Goal: Task Accomplishment & Management: Use online tool/utility

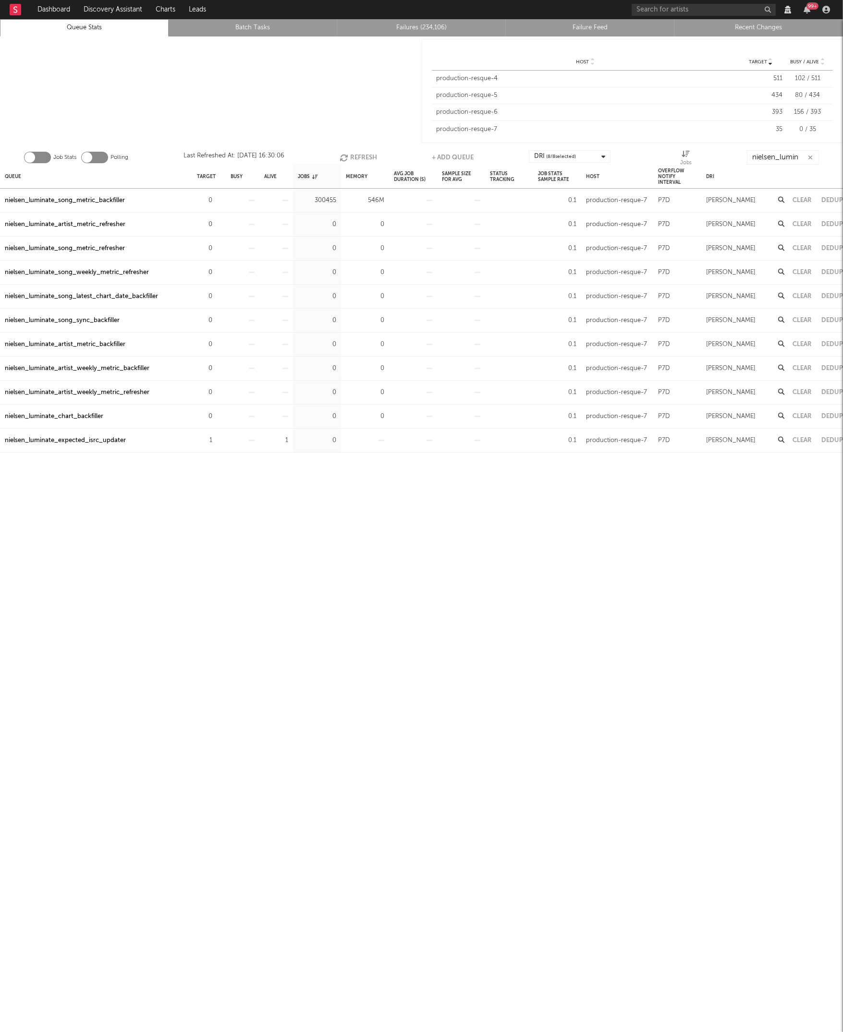
click at [156, 65] on div at bounding box center [211, 90] width 422 height 109
click at [205, 95] on div at bounding box center [211, 90] width 422 height 109
click at [387, 27] on link "Failures (Loading...)" at bounding box center [421, 28] width 158 height 12
click at [363, 159] on button "Refresh" at bounding box center [356, 157] width 37 height 14
click at [350, 153] on button "Refresh" at bounding box center [356, 157] width 37 height 14
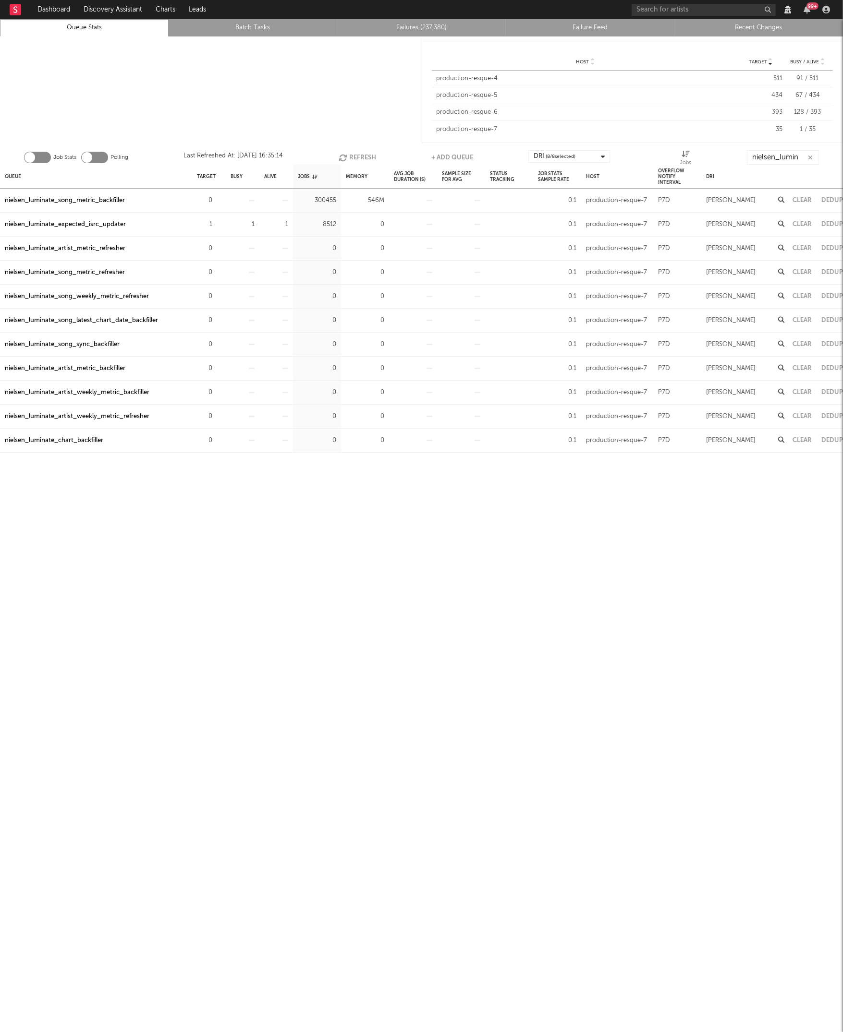
click at [364, 150] on button "Refresh" at bounding box center [356, 157] width 37 height 14
click at [342, 92] on div at bounding box center [211, 90] width 422 height 109
click at [358, 154] on button "Refresh" at bounding box center [356, 157] width 37 height 14
click at [358, 154] on button "Refresh" at bounding box center [357, 157] width 37 height 14
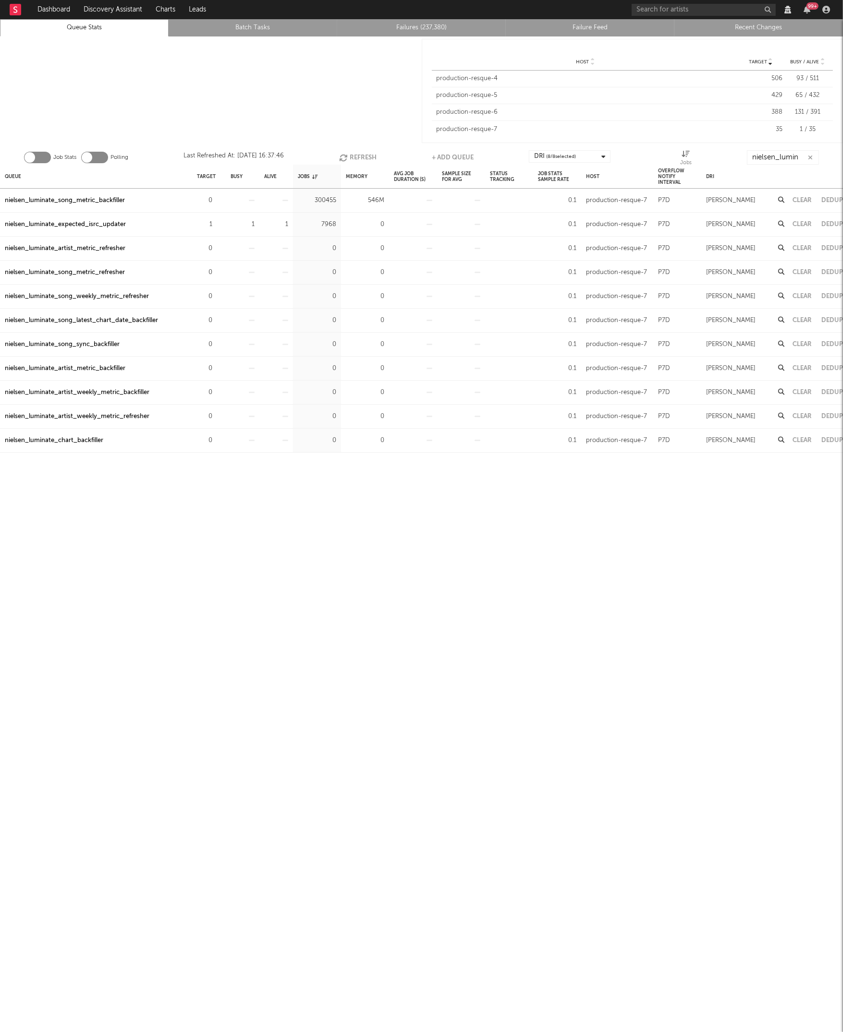
click at [358, 154] on button "Refresh" at bounding box center [357, 157] width 37 height 14
click at [340, 130] on div at bounding box center [211, 90] width 422 height 109
click at [361, 154] on button "Refresh" at bounding box center [357, 157] width 37 height 14
click at [381, 119] on div at bounding box center [211, 90] width 422 height 109
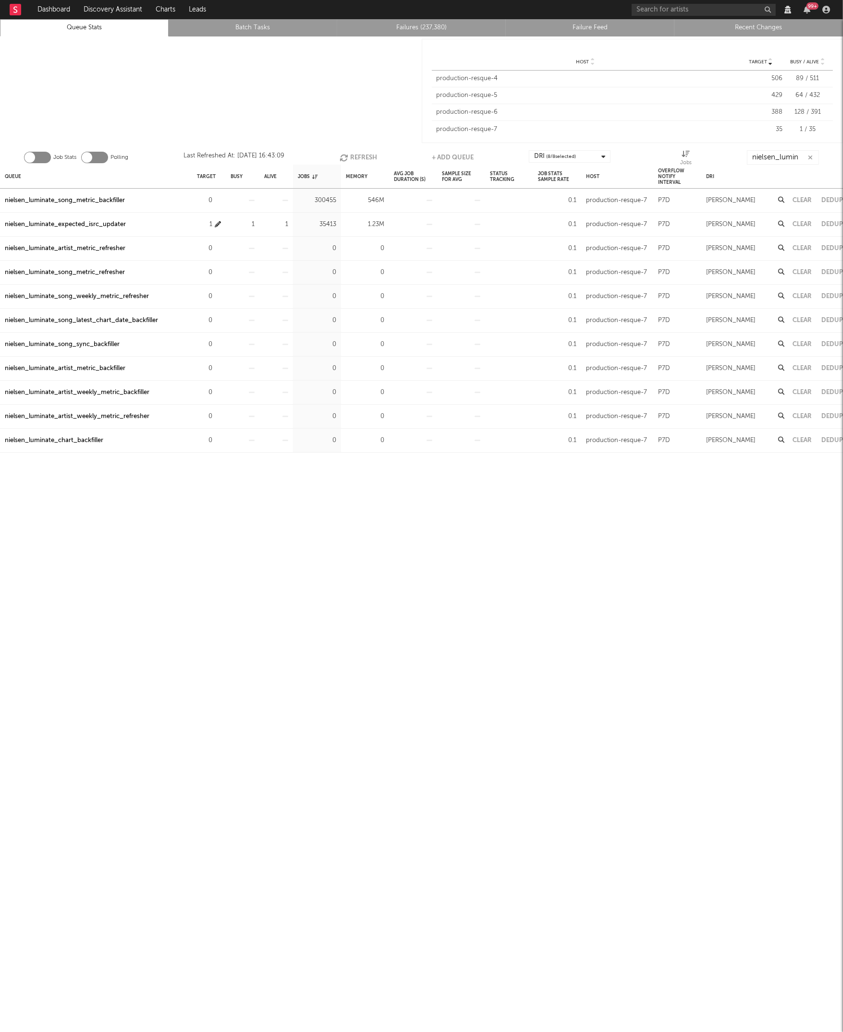
click at [217, 224] on icon "button" at bounding box center [218, 224] width 6 height 6
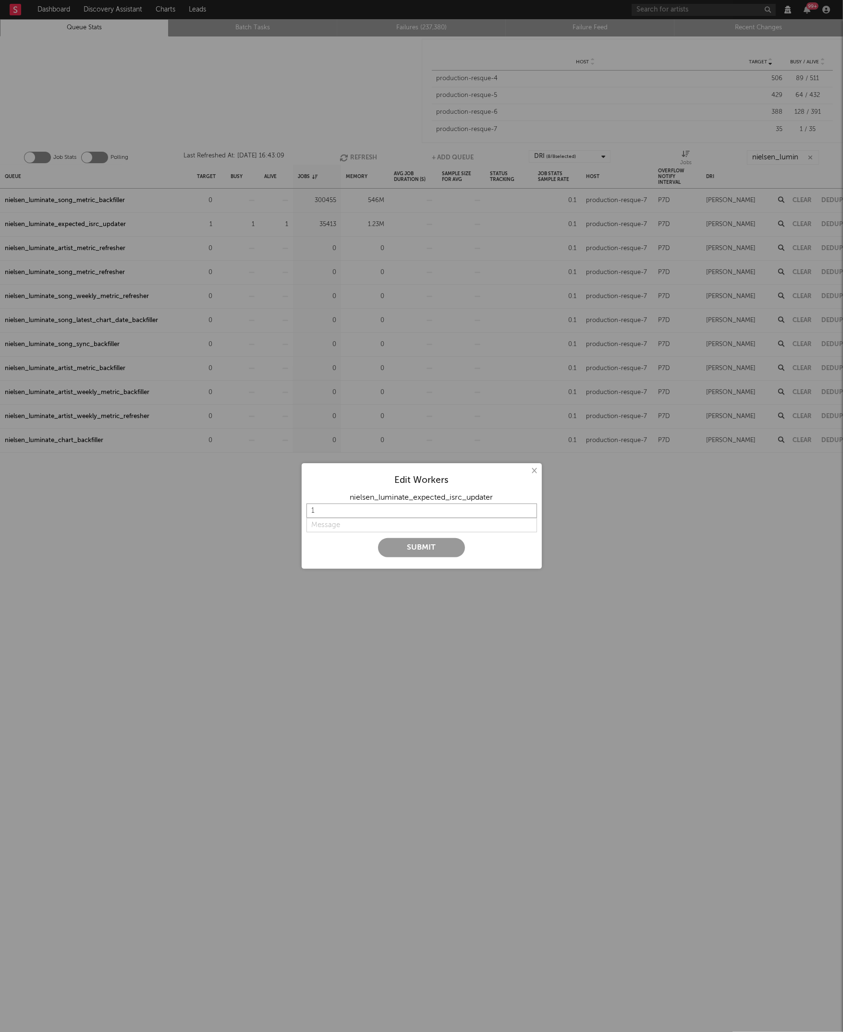
click at [325, 517] on input "1" at bounding box center [421, 511] width 230 height 14
type input "3"
click at [309, 529] on input "string" at bounding box center [421, 525] width 230 height 14
type input "Increase backfill rate"
click at [415, 548] on button "Submit" at bounding box center [421, 547] width 87 height 19
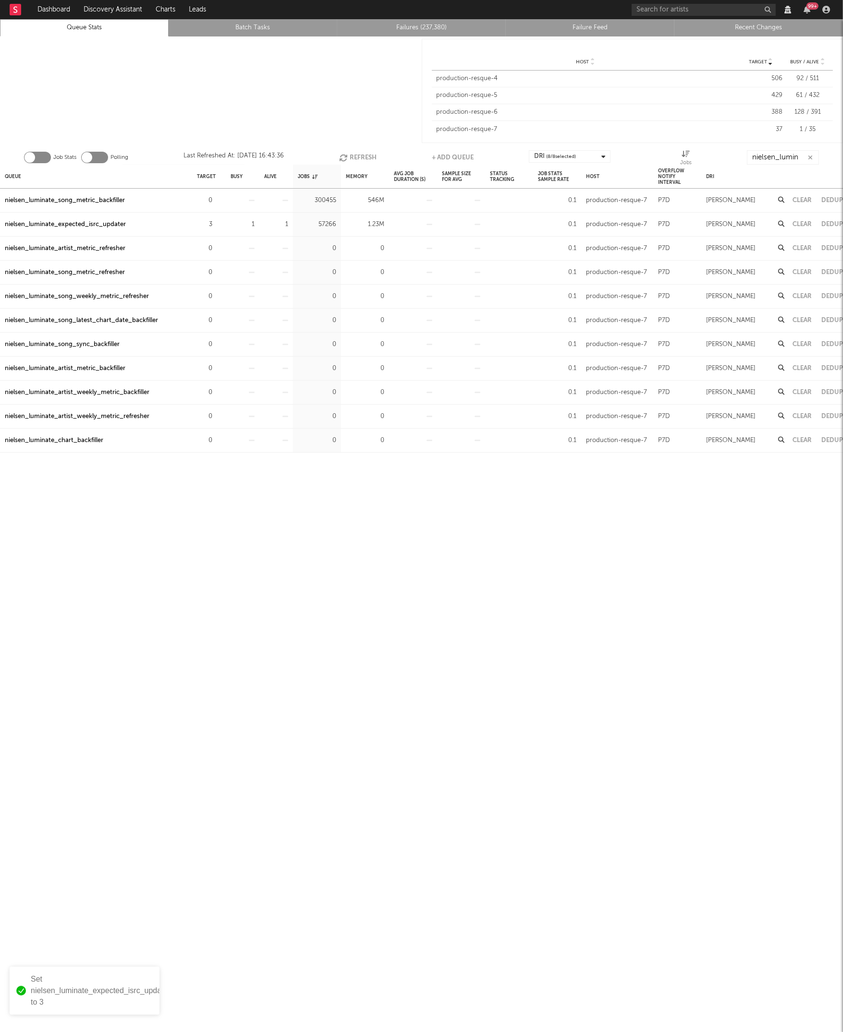
click at [356, 154] on button "Refresh" at bounding box center [357, 157] width 37 height 14
click at [352, 154] on button "Refresh" at bounding box center [357, 157] width 37 height 14
click at [368, 155] on button "Refresh" at bounding box center [357, 157] width 37 height 14
click at [352, 152] on button "Refresh" at bounding box center [356, 157] width 37 height 14
click at [109, 223] on div "nielsen_luminate_expected_isrc_updater" at bounding box center [65, 225] width 121 height 12
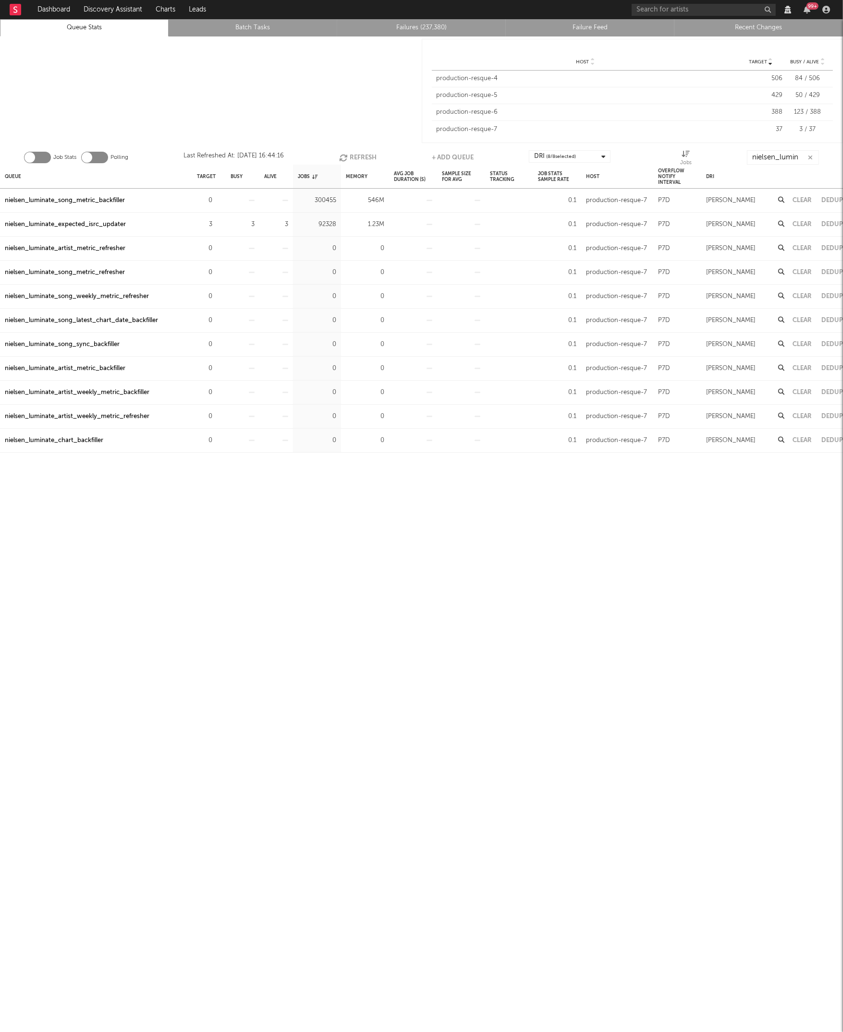
click at [358, 153] on button "Refresh" at bounding box center [357, 157] width 37 height 14
click at [812, 155] on icon "button" at bounding box center [810, 158] width 5 height 6
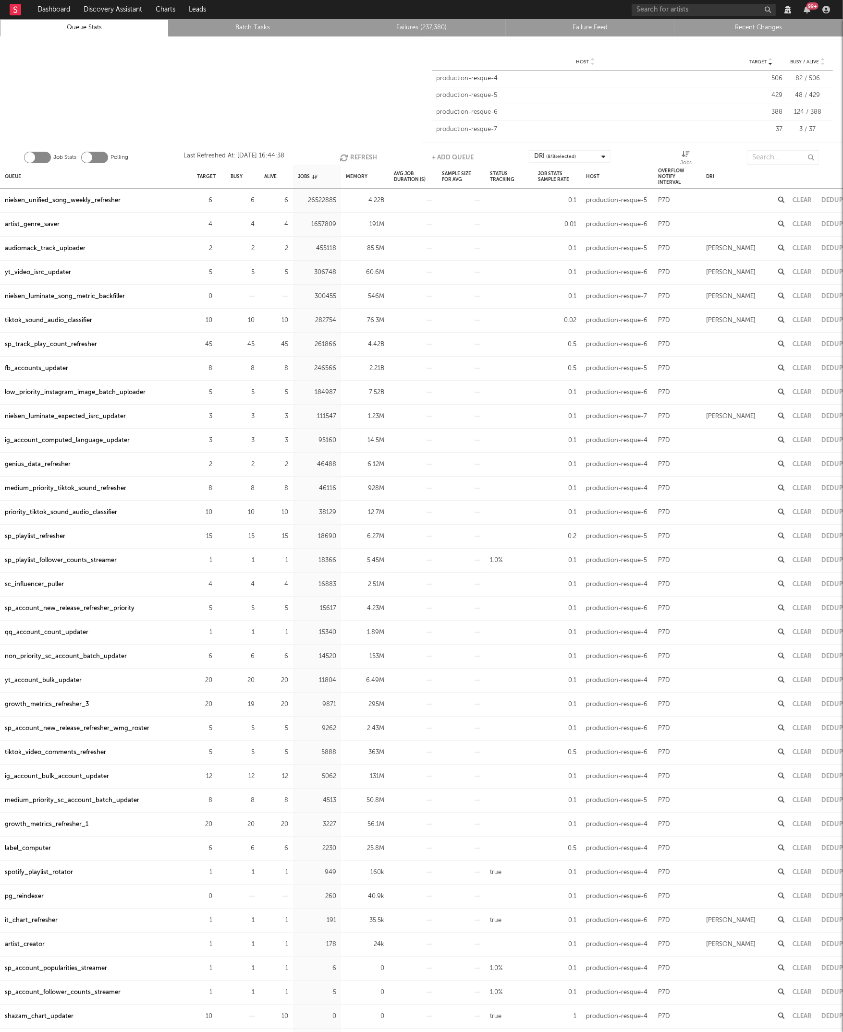
click at [254, 67] on div at bounding box center [211, 90] width 422 height 109
click at [362, 159] on button "Refresh" at bounding box center [357, 157] width 37 height 14
click at [769, 160] on input "text" at bounding box center [783, 157] width 72 height 14
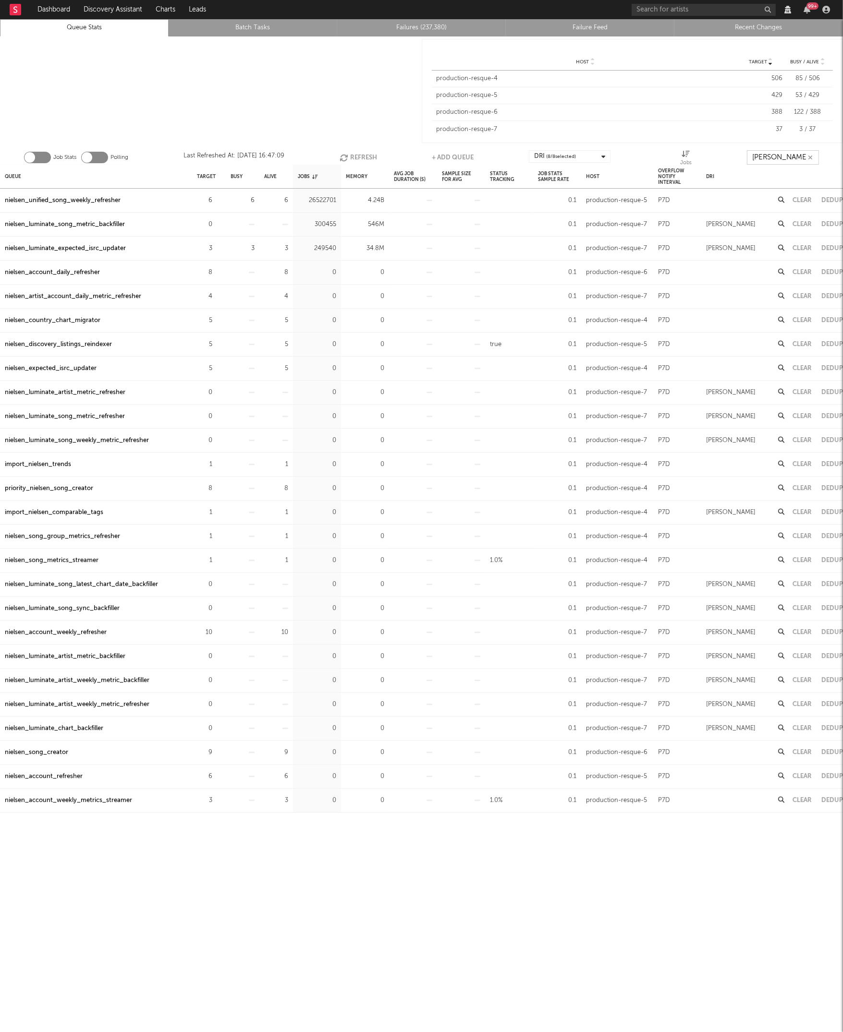
type input "[PERSON_NAME]"
click at [398, 77] on div at bounding box center [211, 90] width 422 height 109
click at [355, 154] on button "Refresh" at bounding box center [357, 157] width 37 height 14
click at [361, 154] on button "Refresh" at bounding box center [357, 157] width 37 height 14
click at [366, 177] on div "Memory" at bounding box center [357, 176] width 22 height 21
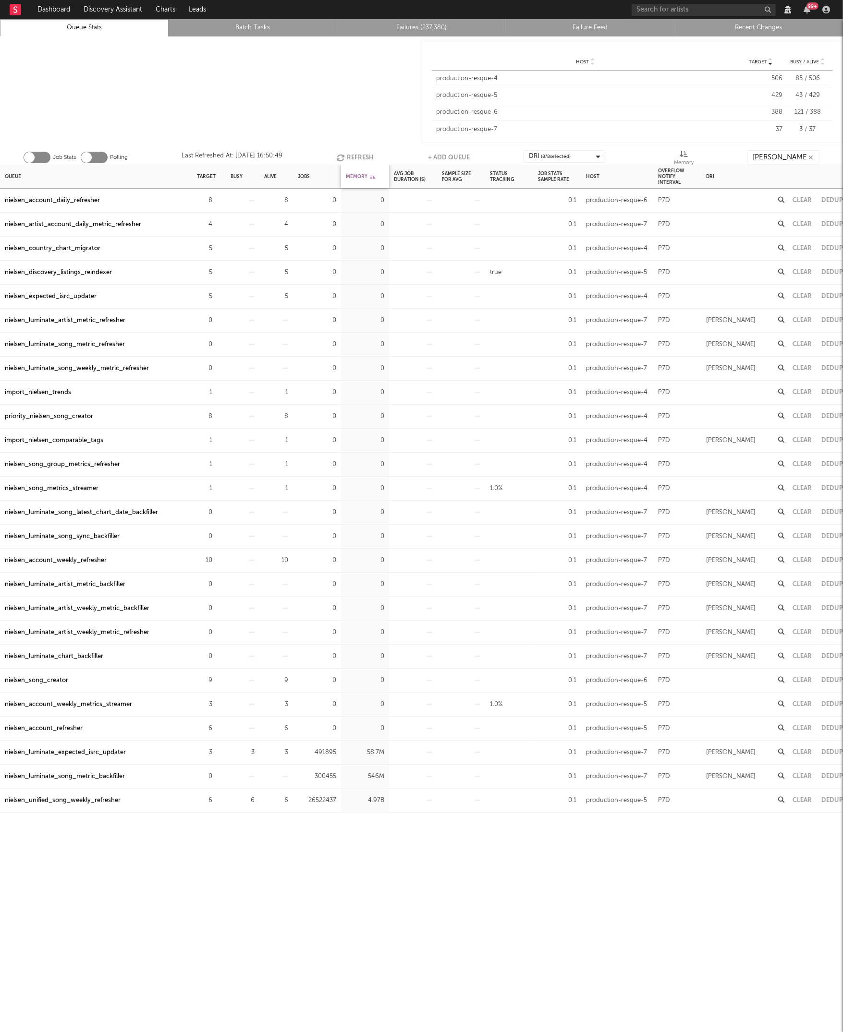
click at [366, 177] on div "Memory" at bounding box center [360, 176] width 29 height 21
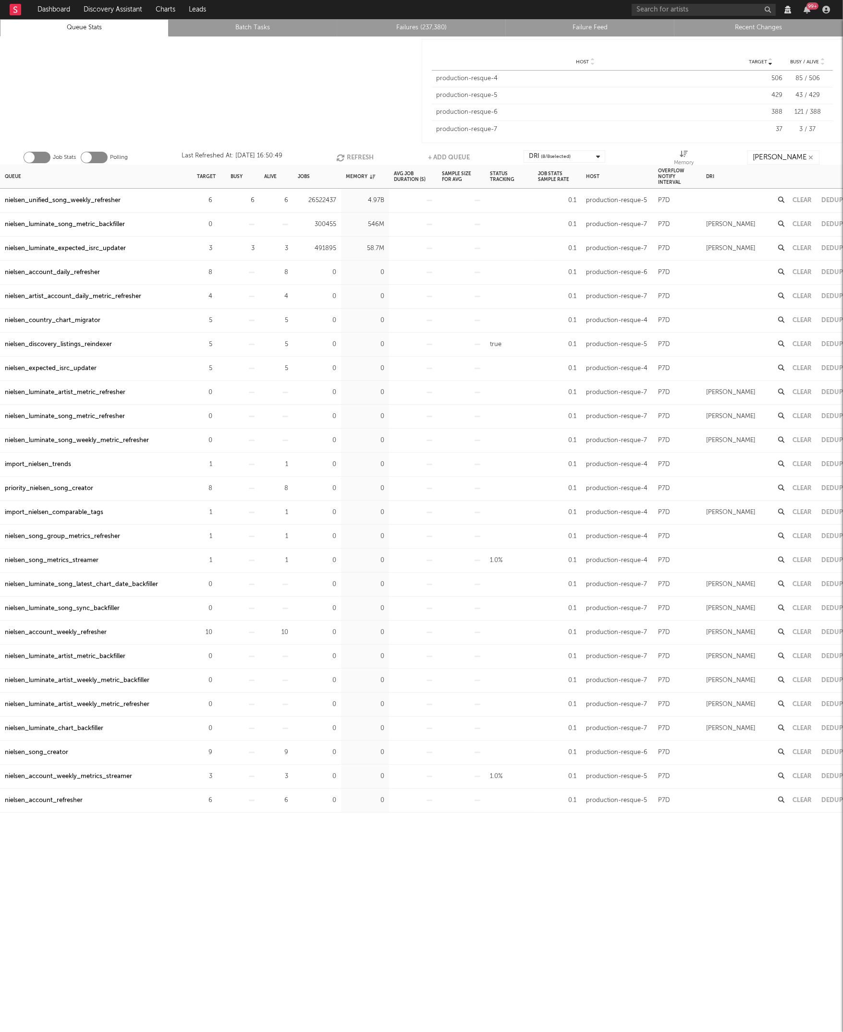
click at [812, 158] on icon "button" at bounding box center [810, 158] width 5 height 6
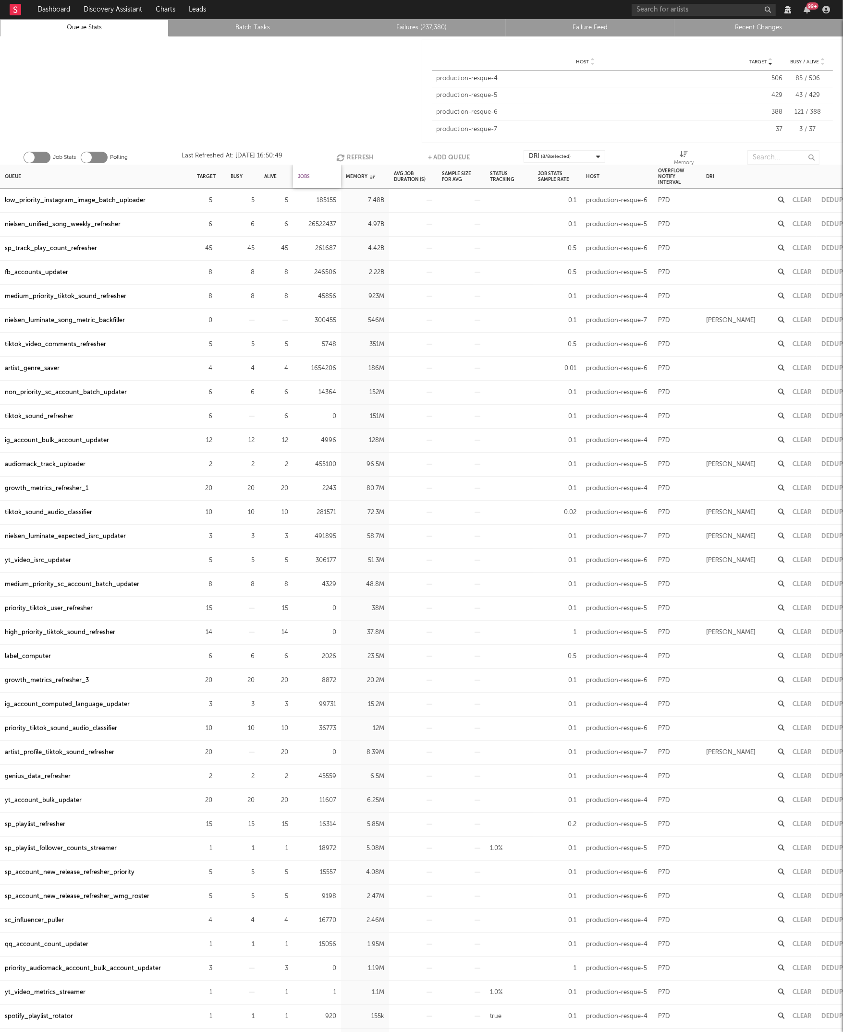
click at [306, 174] on div "Jobs" at bounding box center [304, 176] width 12 height 21
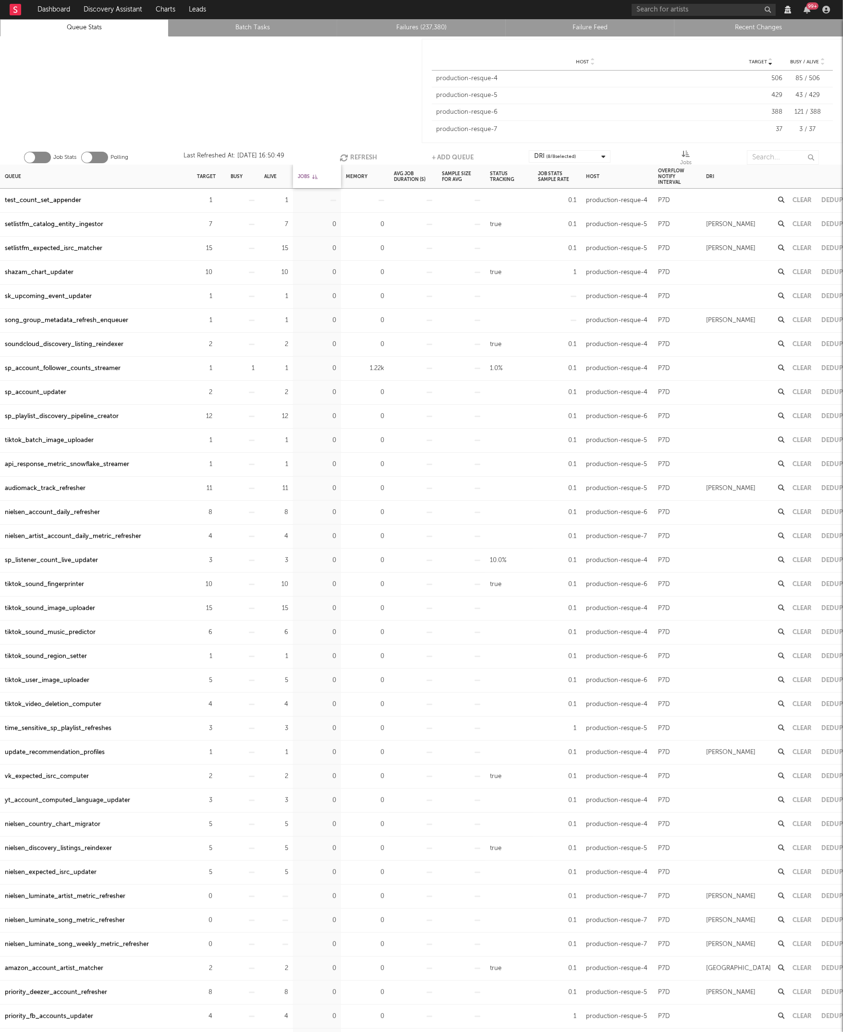
click at [306, 174] on div "Jobs" at bounding box center [308, 176] width 20 height 21
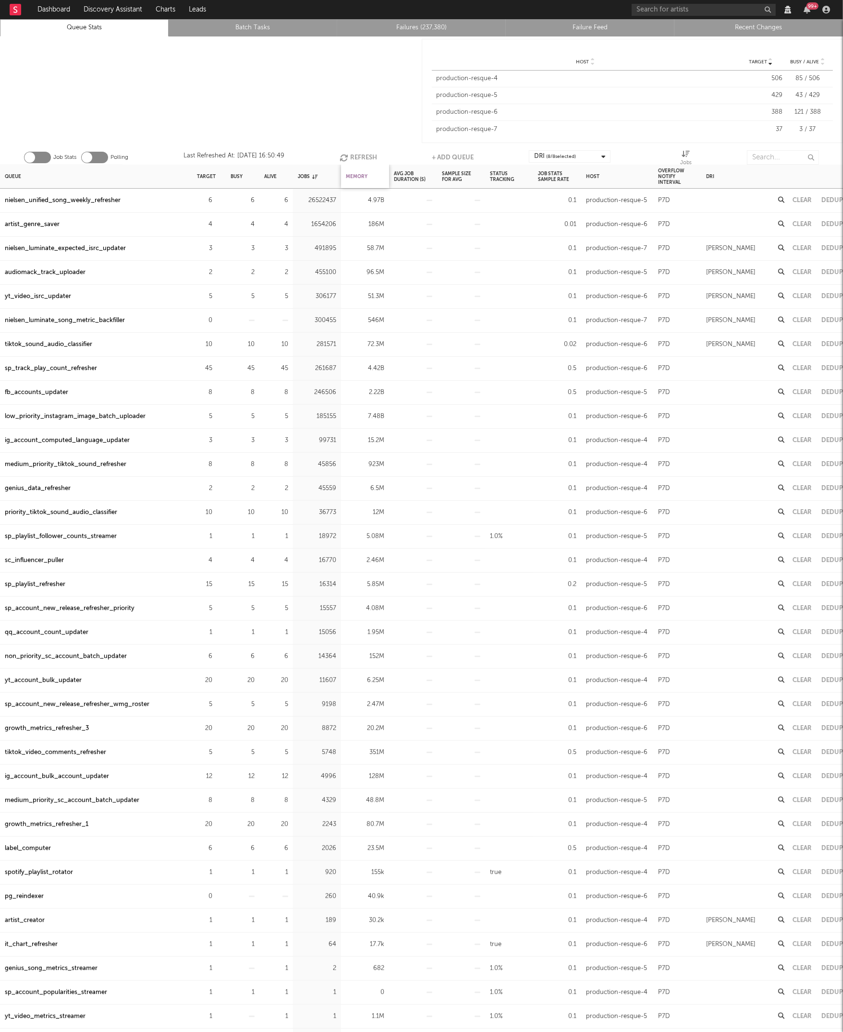
click at [362, 173] on div "Memory" at bounding box center [357, 176] width 22 height 21
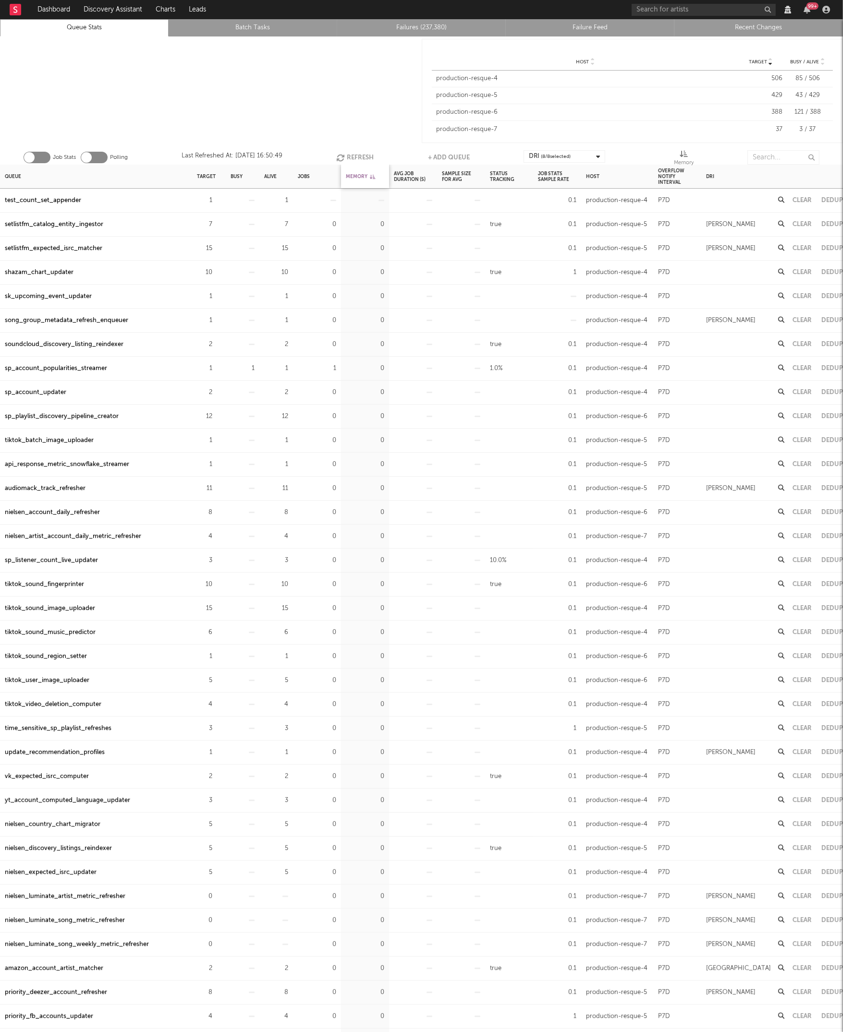
click at [362, 173] on div "Memory" at bounding box center [360, 176] width 29 height 21
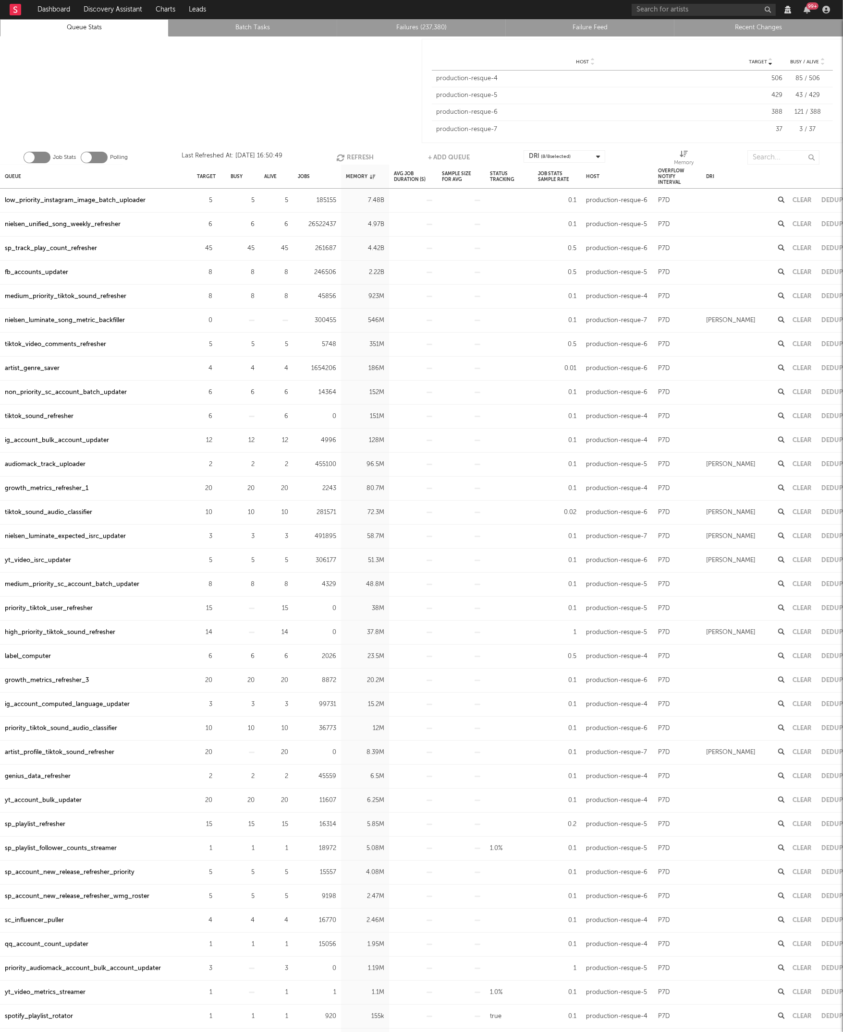
click at [83, 247] on div "sp_track_play_count_refresher" at bounding box center [51, 249] width 92 height 12
click at [770, 160] on input "text" at bounding box center [783, 157] width 72 height 14
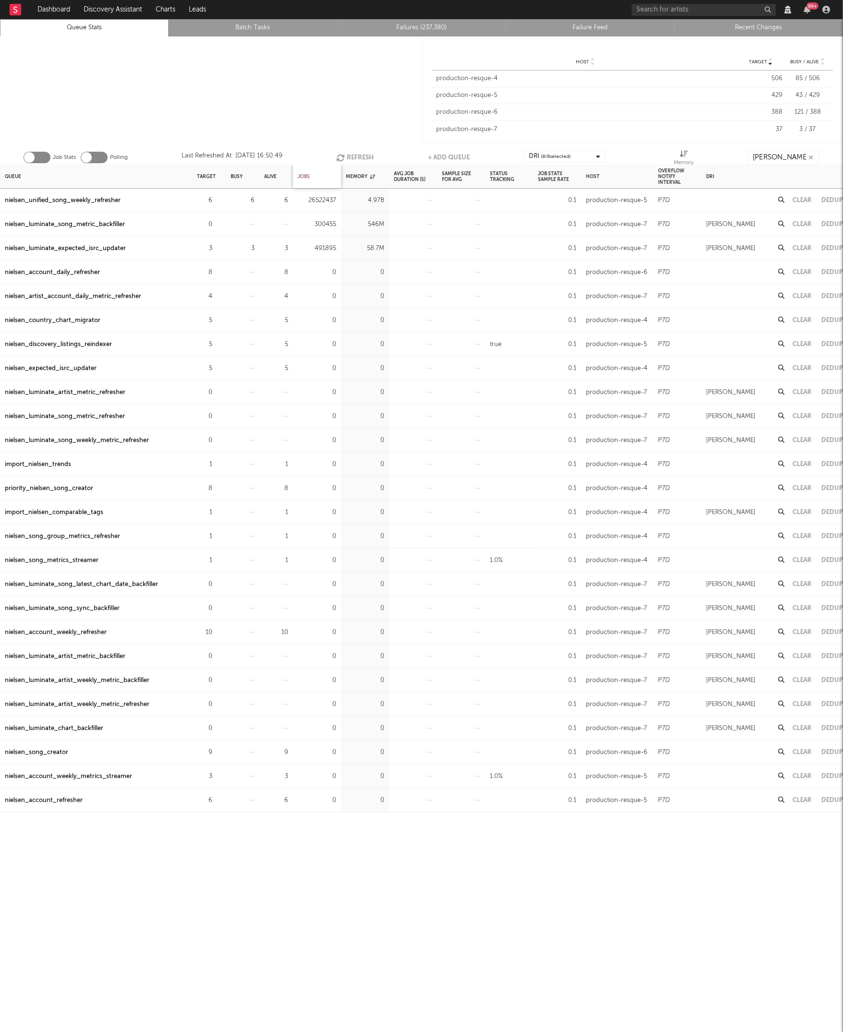
click at [307, 176] on div "Jobs" at bounding box center [304, 176] width 12 height 21
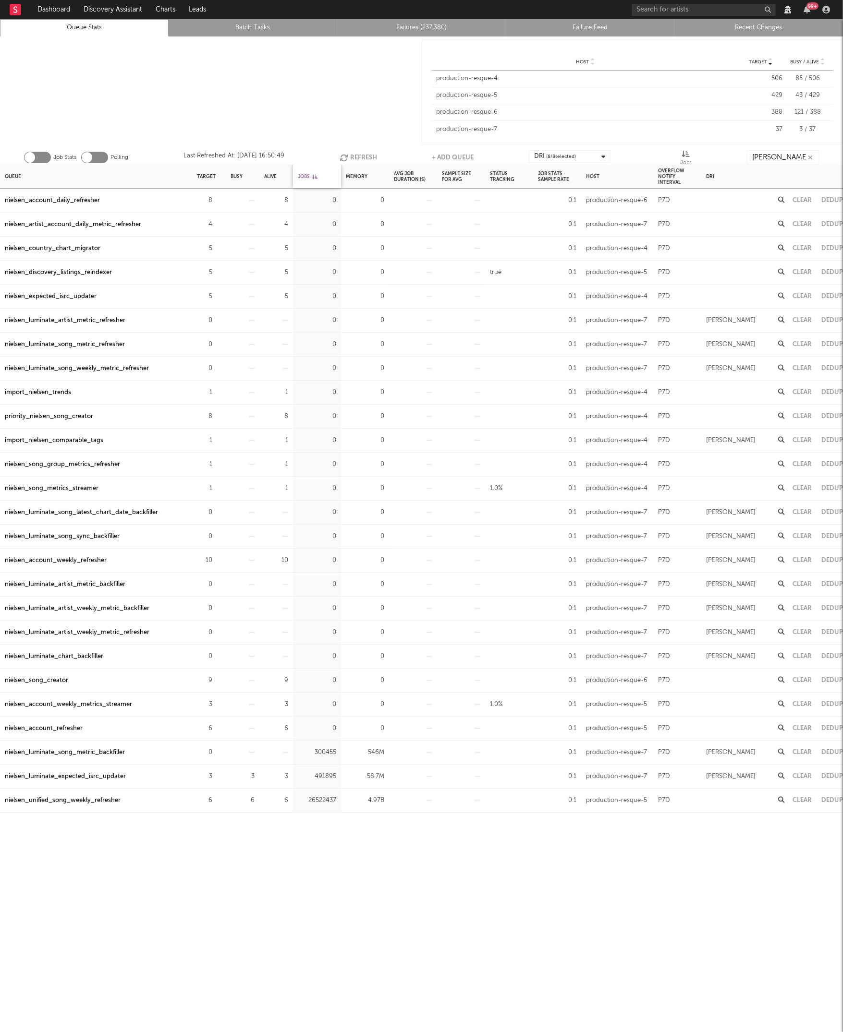
click at [314, 176] on icon at bounding box center [314, 176] width 5 height 5
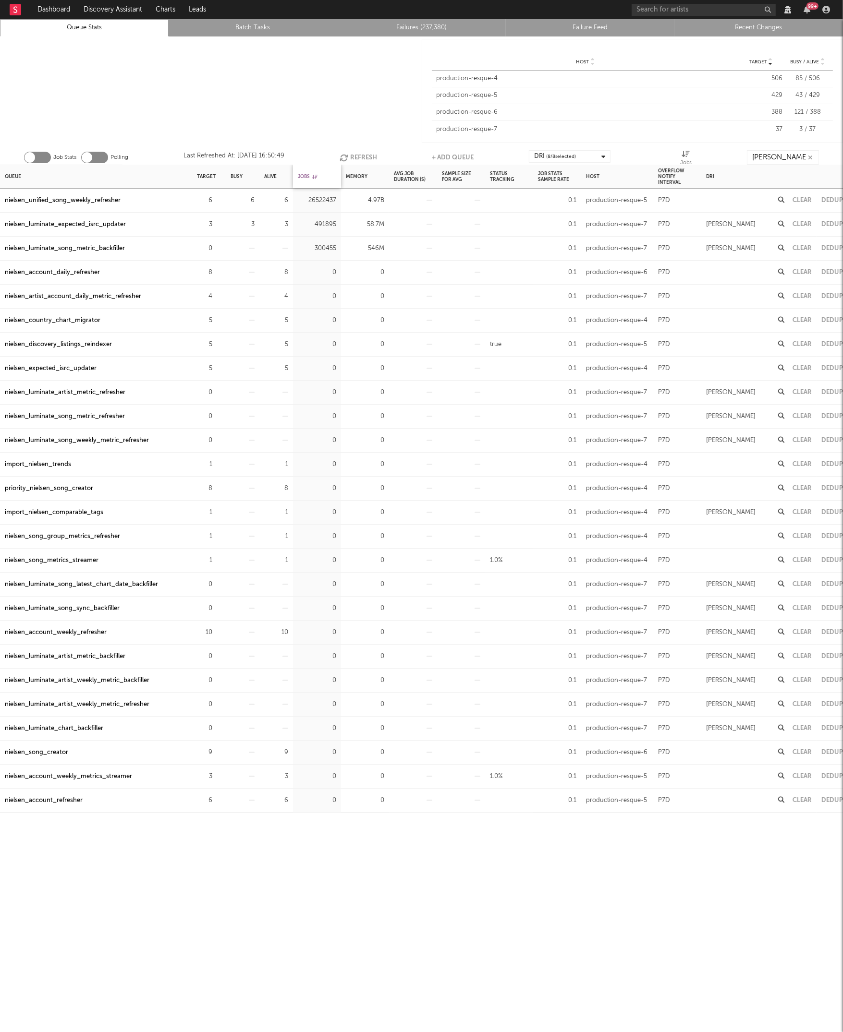
click at [314, 176] on icon at bounding box center [314, 176] width 5 height 5
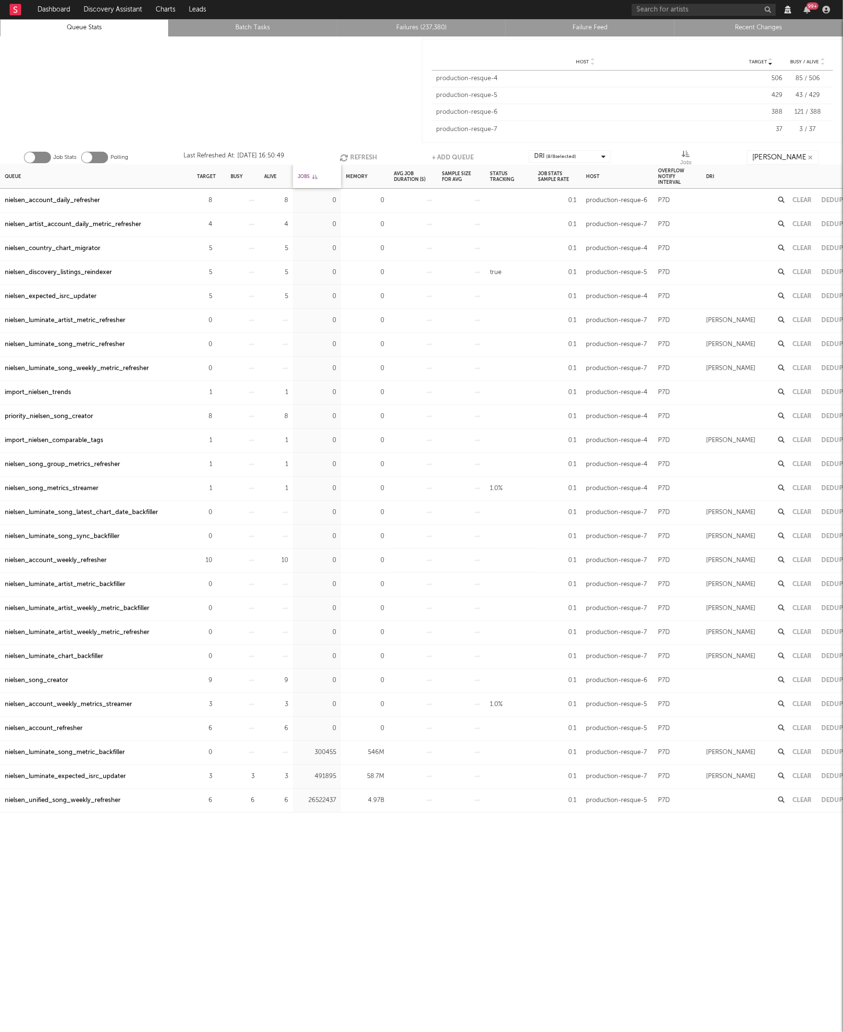
click at [313, 179] on div "Jobs" at bounding box center [308, 176] width 20 height 21
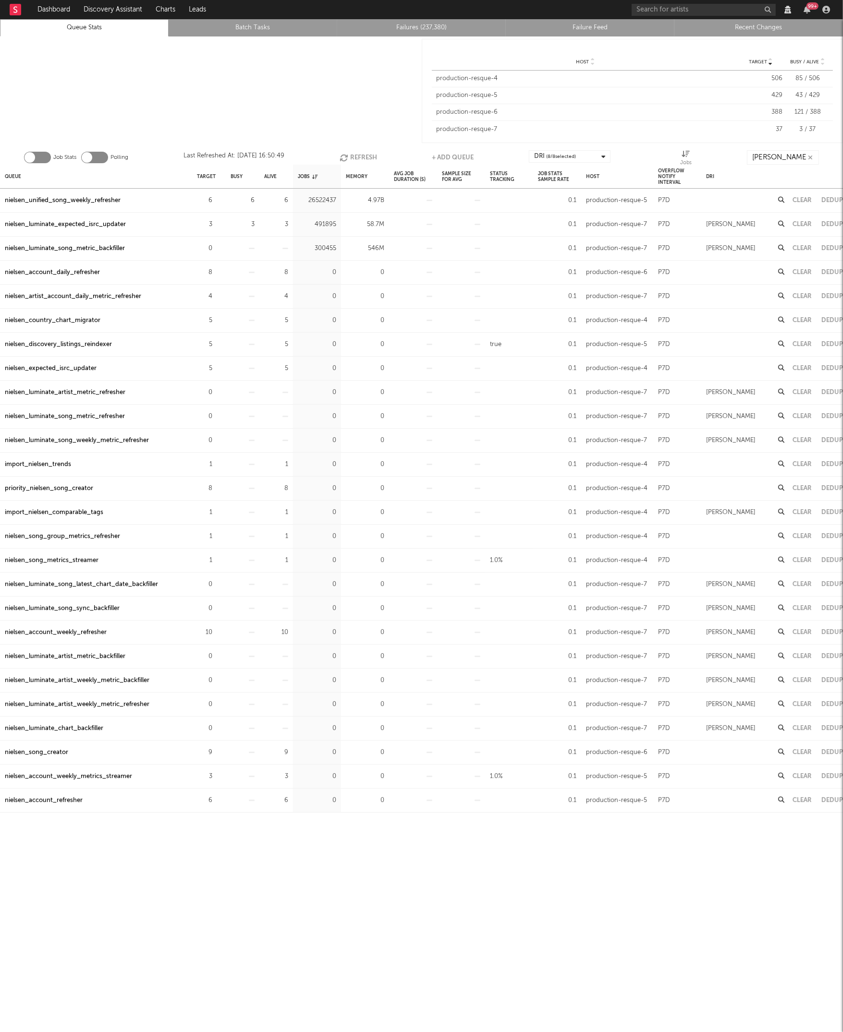
click at [273, 90] on div at bounding box center [211, 90] width 422 height 109
click at [368, 153] on button "Refresh" at bounding box center [357, 157] width 37 height 14
click at [770, 157] on input "[PERSON_NAME]" at bounding box center [783, 157] width 72 height 14
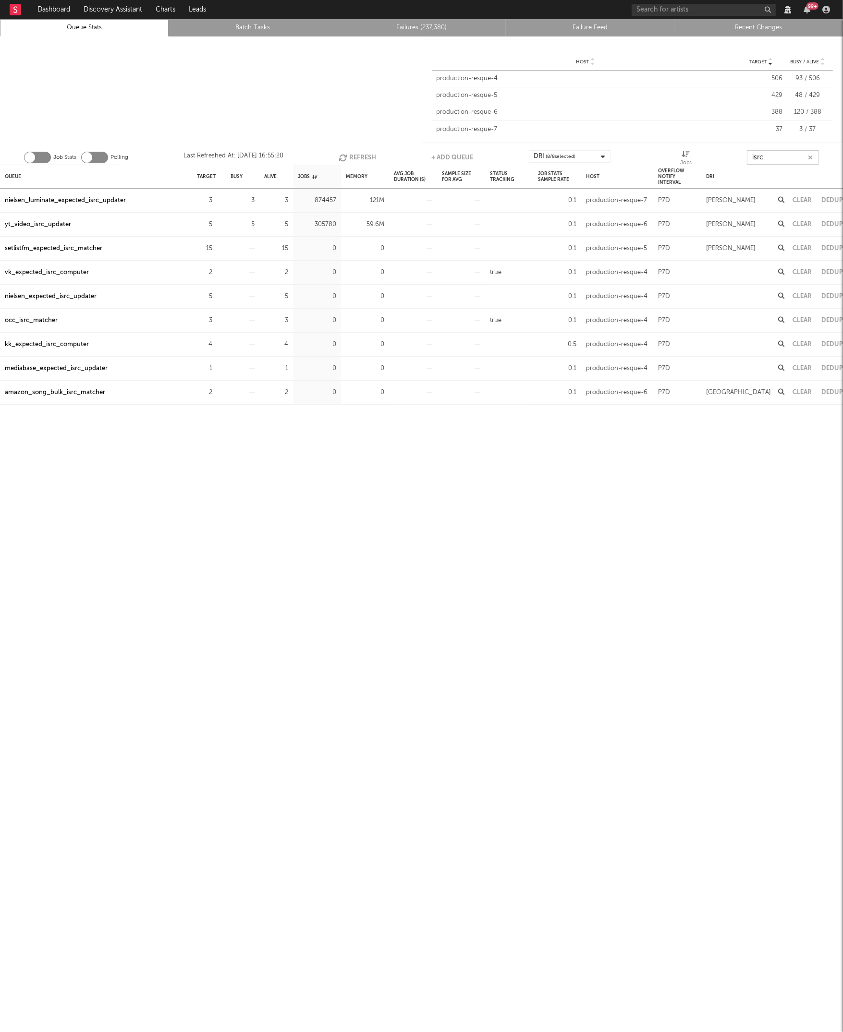
type input "isrc"
click at [70, 292] on div "nielsen_expected_isrc_updater" at bounding box center [51, 297] width 92 height 12
click at [218, 201] on icon "button" at bounding box center [218, 200] width 6 height 6
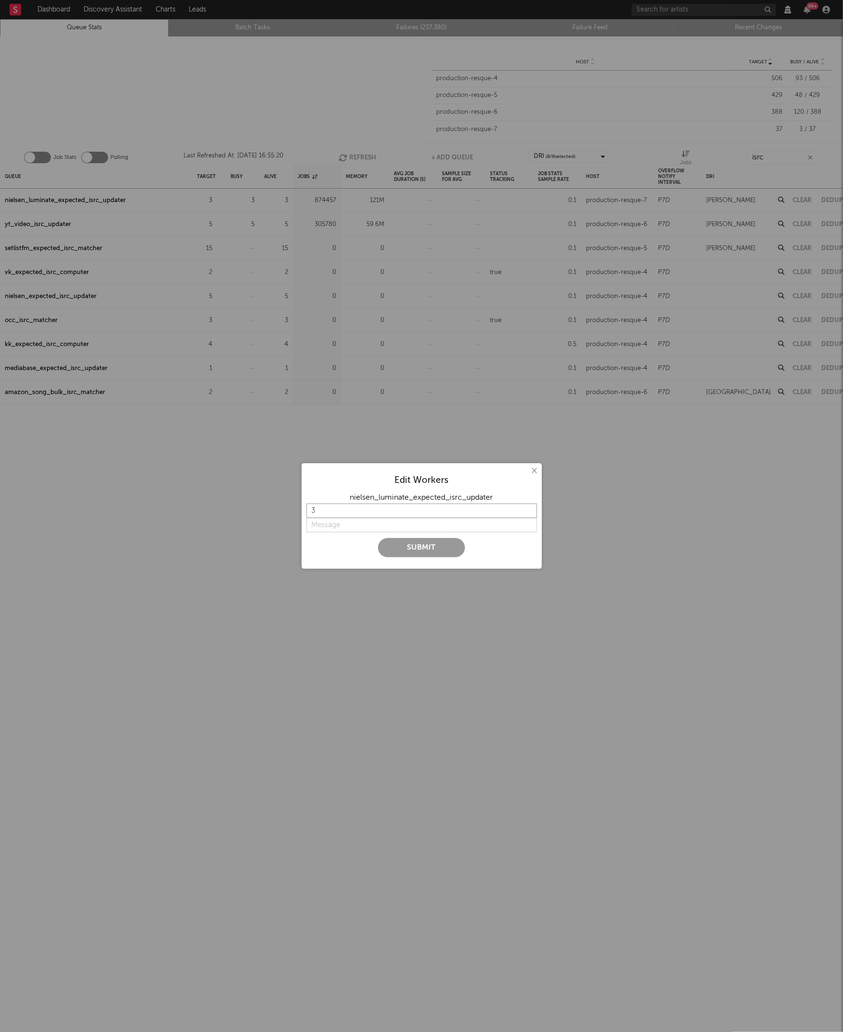
click at [333, 509] on input "3" at bounding box center [421, 511] width 230 height 14
type input "5"
click at [339, 522] on input "string" at bounding box center [421, 525] width 230 height 14
type input "increase"
click at [396, 548] on button "Submit" at bounding box center [421, 547] width 87 height 19
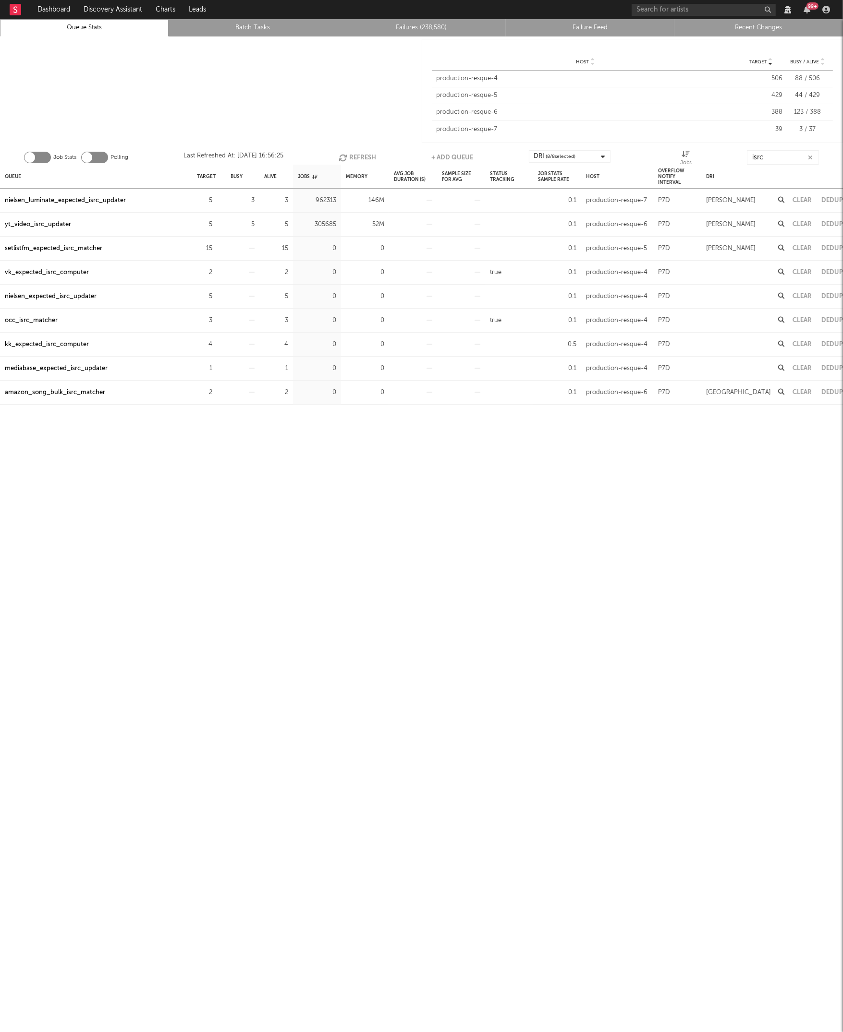
click at [355, 160] on button "Refresh" at bounding box center [356, 157] width 37 height 14
click at [325, 114] on div at bounding box center [211, 90] width 422 height 109
click at [84, 198] on div "nielsen_luminate_expected_isrc_updater" at bounding box center [65, 201] width 121 height 12
click at [352, 154] on button "Refresh" at bounding box center [356, 157] width 37 height 14
click at [352, 154] on button "Refresh" at bounding box center [357, 157] width 37 height 14
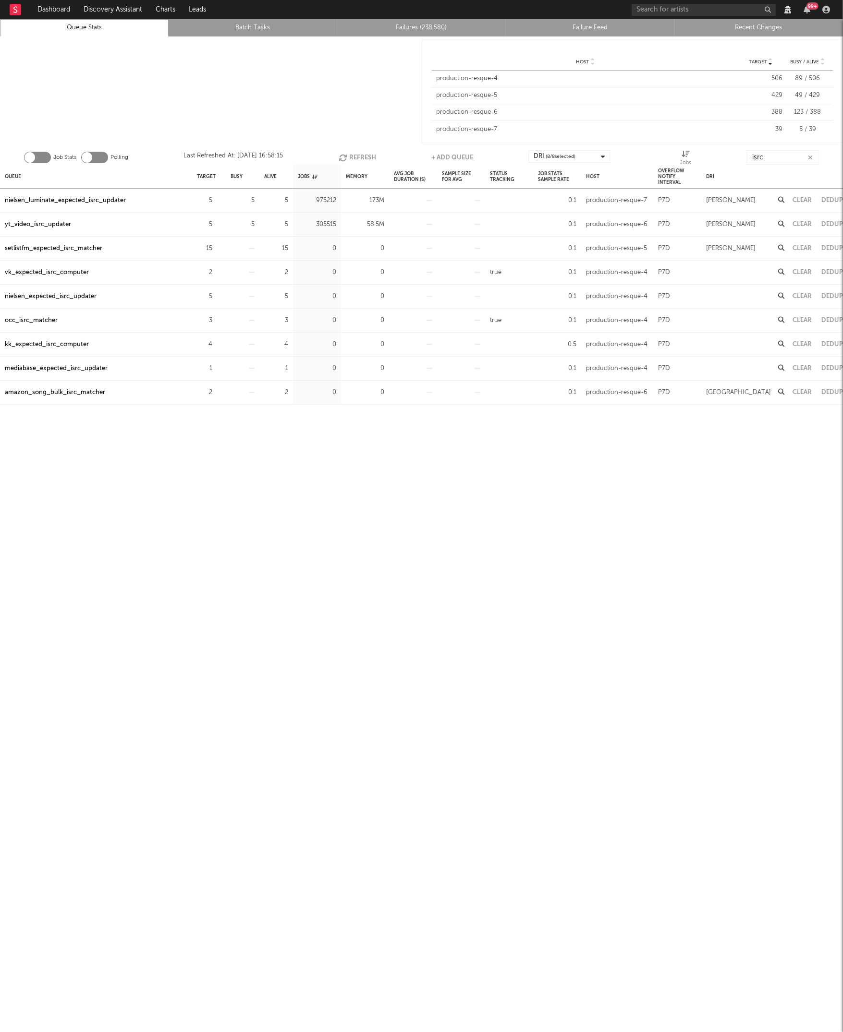
click at [361, 156] on button "Refresh" at bounding box center [356, 157] width 37 height 14
click at [358, 153] on button "Refresh" at bounding box center [356, 157] width 37 height 14
click at [350, 156] on button "Refresh" at bounding box center [356, 157] width 37 height 14
click at [777, 151] on input "isrc" at bounding box center [783, 157] width 72 height 14
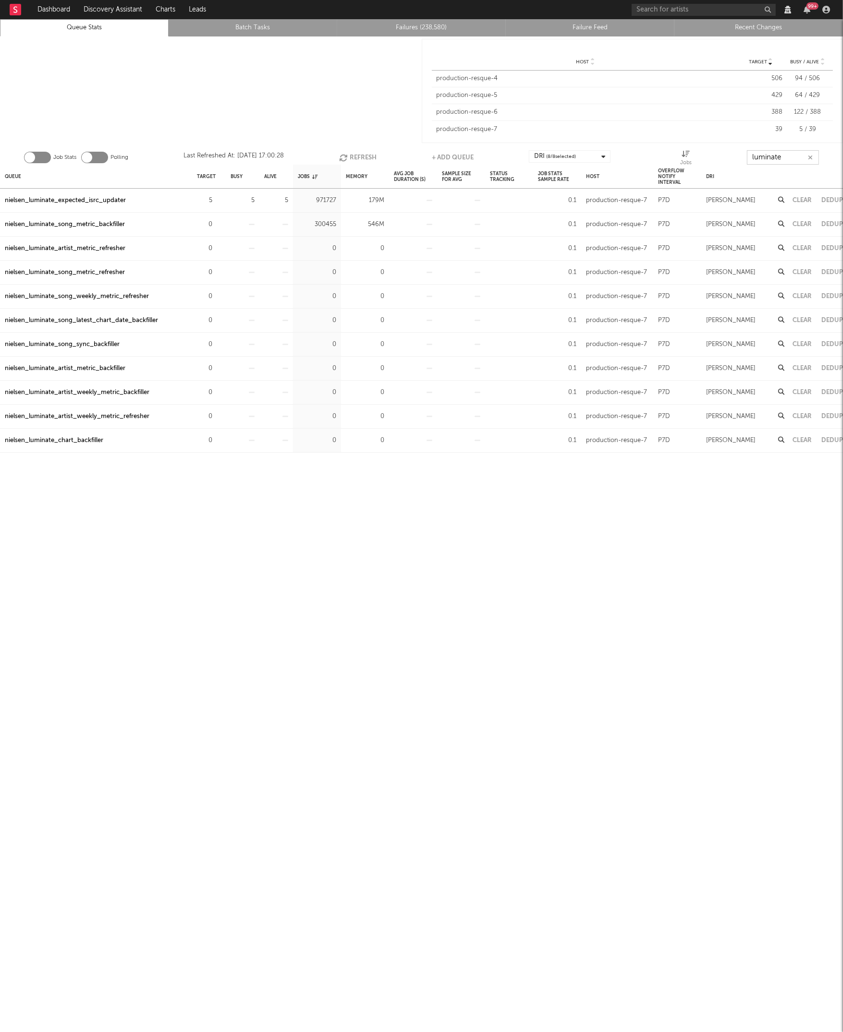
type input "luminate"
click at [75, 319] on div "nielsen_luminate_song_latest_chart_date_backfiller" at bounding box center [81, 321] width 153 height 12
click at [331, 134] on div at bounding box center [211, 90] width 422 height 109
click at [361, 157] on button "Refresh" at bounding box center [357, 157] width 37 height 14
click at [353, 150] on button "Refresh" at bounding box center [356, 157] width 37 height 14
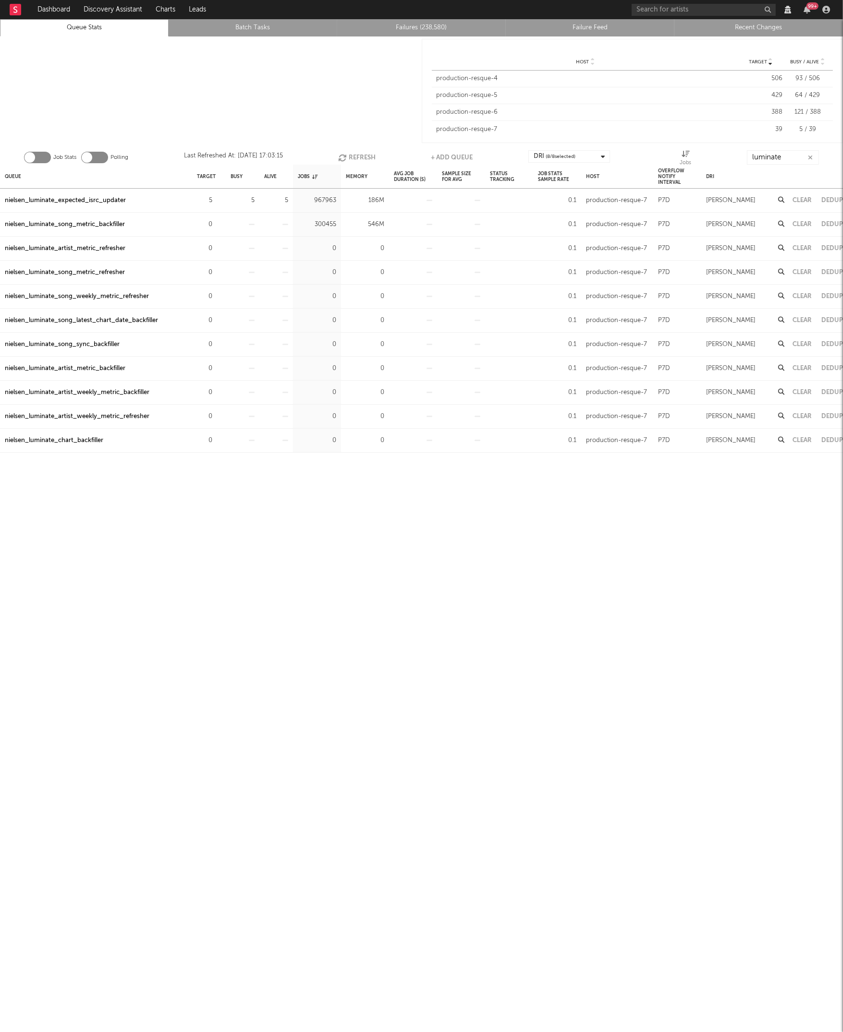
click at [354, 155] on button "Refresh" at bounding box center [356, 157] width 37 height 14
click at [359, 156] on button "Refresh" at bounding box center [356, 157] width 37 height 14
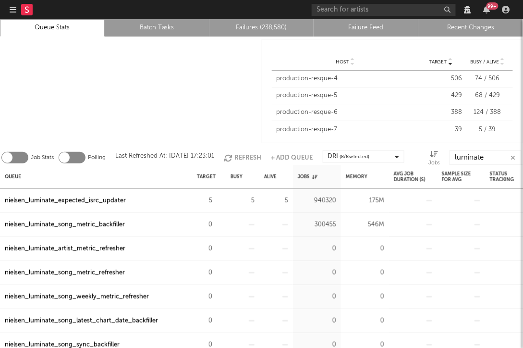
click at [157, 84] on div at bounding box center [131, 90] width 262 height 109
